Goal: Transaction & Acquisition: Obtain resource

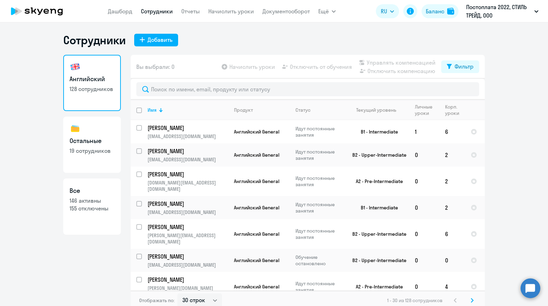
select select "30"
click at [118, 10] on link "Дашборд" at bounding box center [120, 11] width 25 height 7
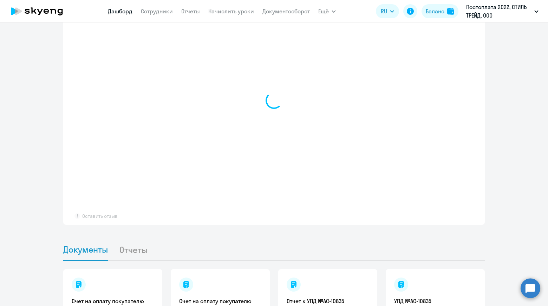
scroll to position [444, 0]
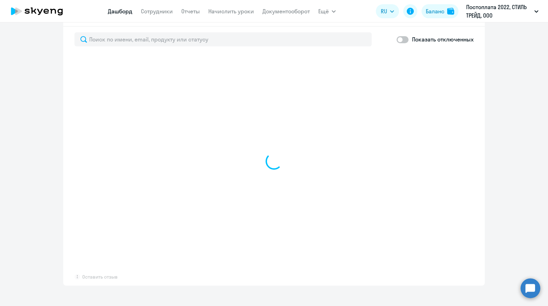
select select "30"
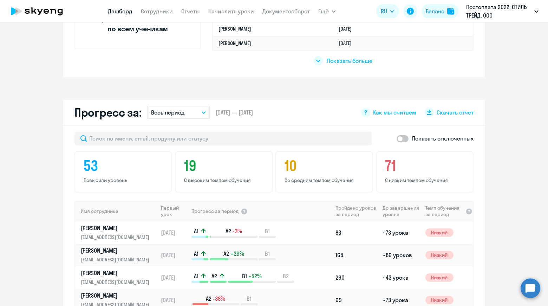
scroll to position [339, 0]
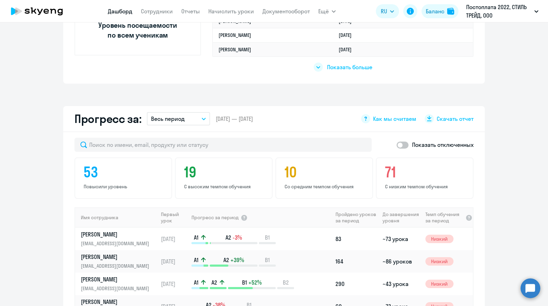
click at [202, 119] on icon "button" at bounding box center [204, 119] width 4 height 2
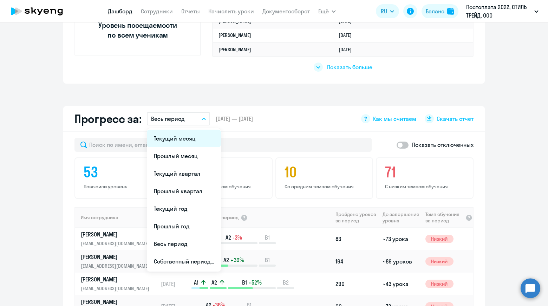
click at [192, 141] on li "Текущий месяц" at bounding box center [184, 139] width 74 height 18
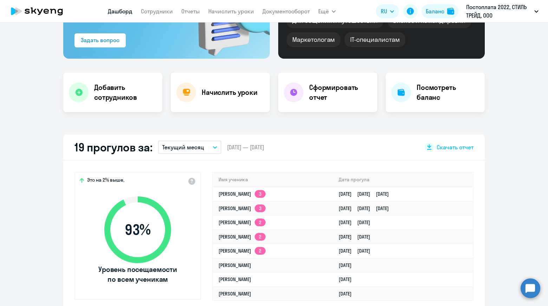
scroll to position [0, 0]
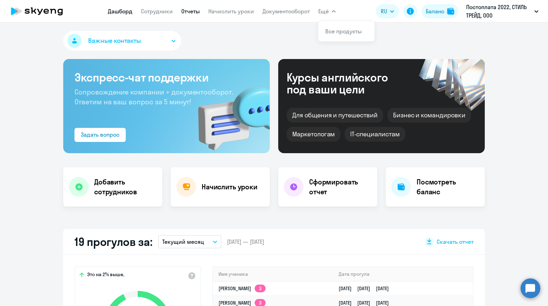
click at [189, 9] on link "Отчеты" at bounding box center [190, 11] width 19 height 7
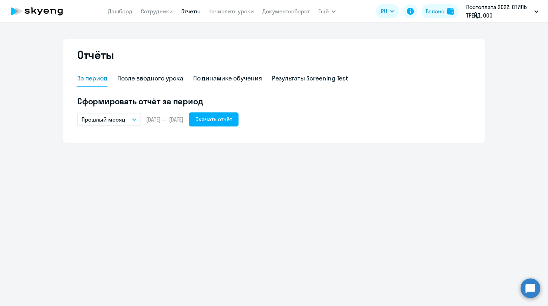
click at [133, 119] on icon "button" at bounding box center [134, 119] width 4 height 2
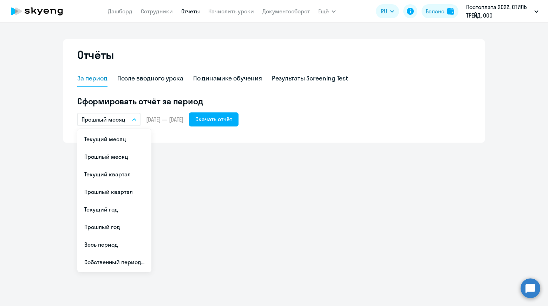
click at [125, 140] on li "Текущий месяц" at bounding box center [114, 139] width 74 height 18
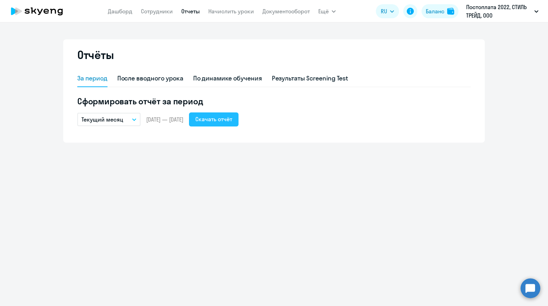
click at [232, 119] on div "Скачать отчёт" at bounding box center [213, 119] width 37 height 8
